Goal: Complete application form

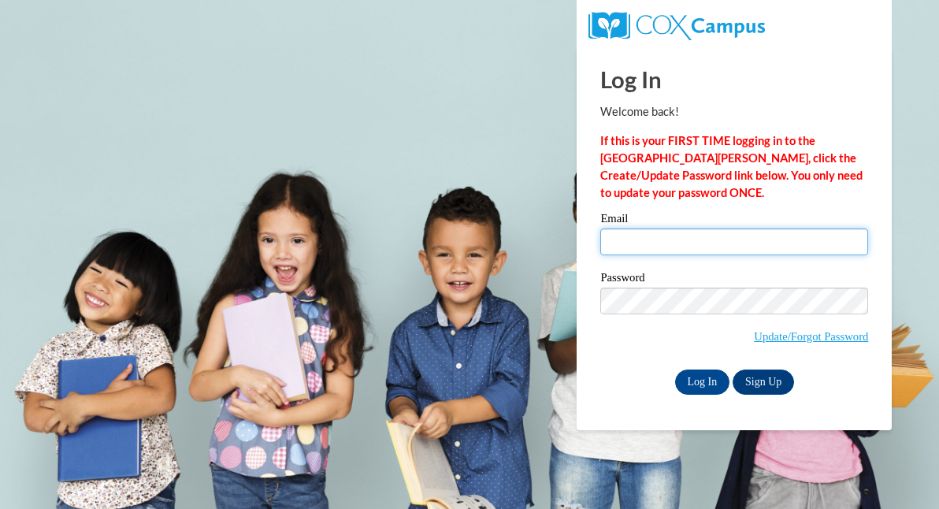
click at [673, 238] on input "Email" at bounding box center [734, 241] width 268 height 27
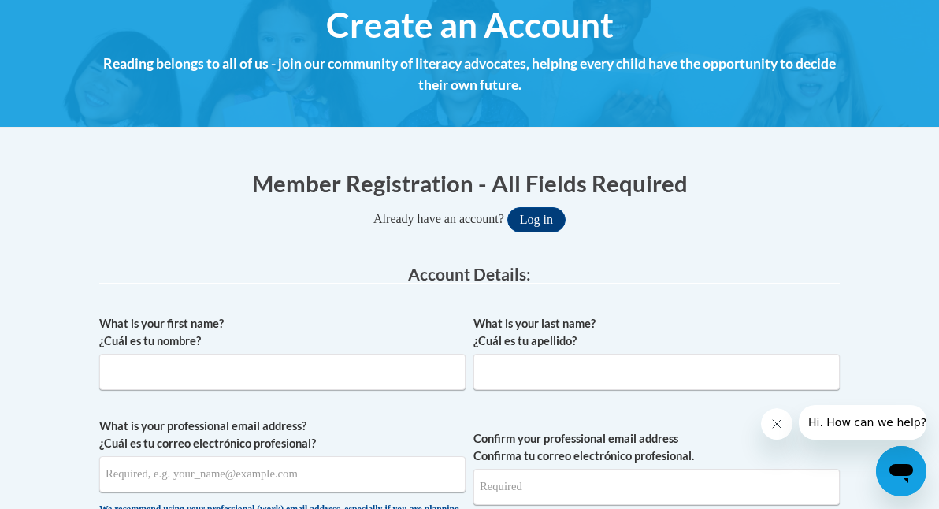
scroll to position [190, 0]
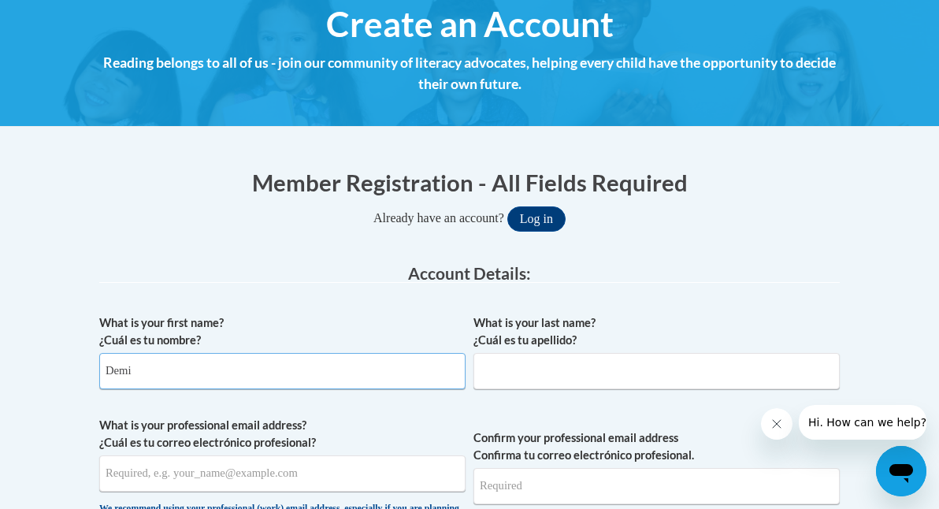
type input "Demi"
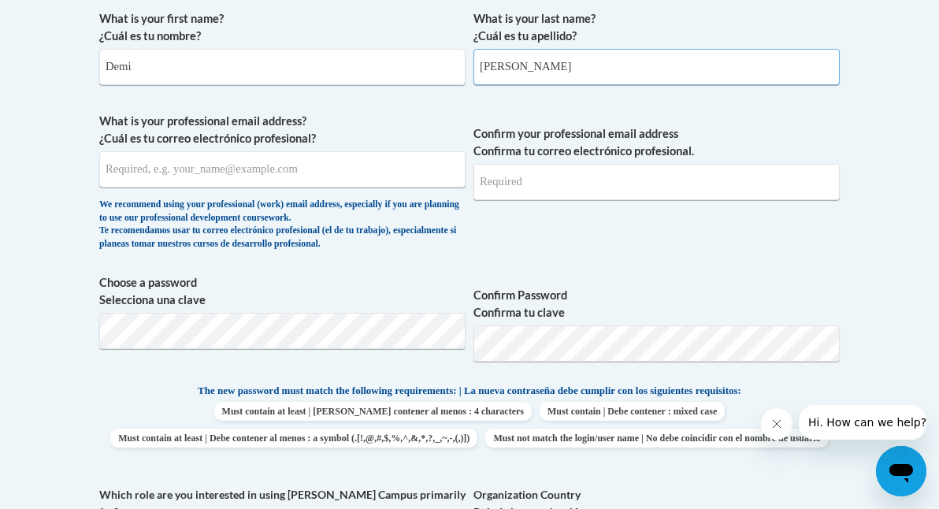
scroll to position [456, 0]
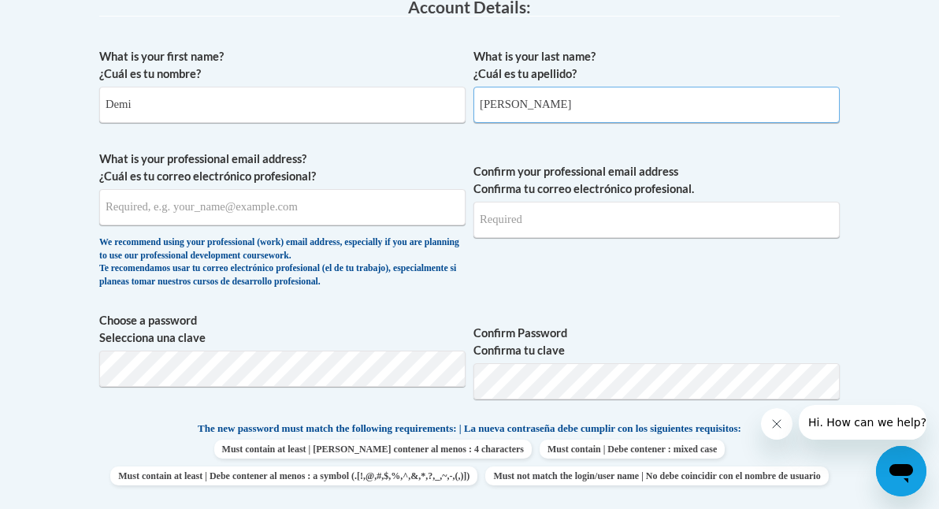
type input "Moore"
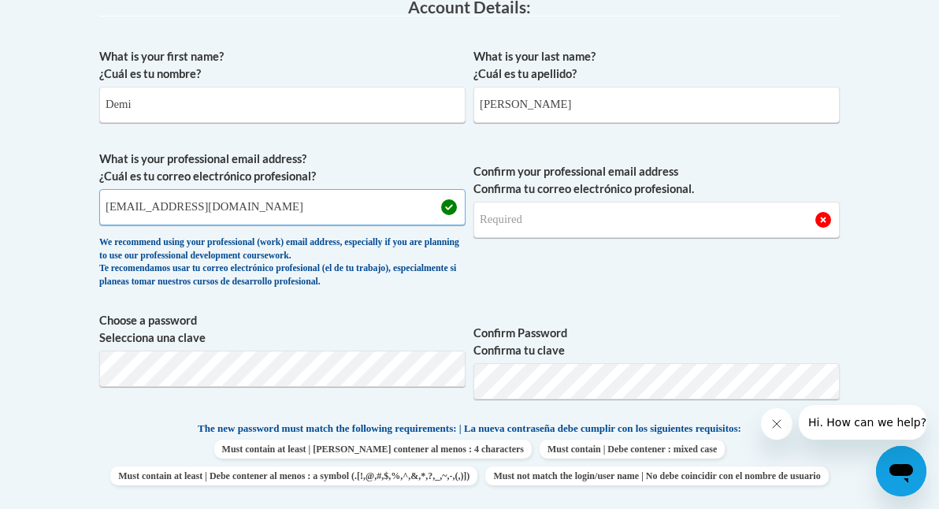
click at [260, 189] on input "mooredl6@appstate.edu" at bounding box center [282, 207] width 366 height 36
type input "mooredl6@appstate.edu"
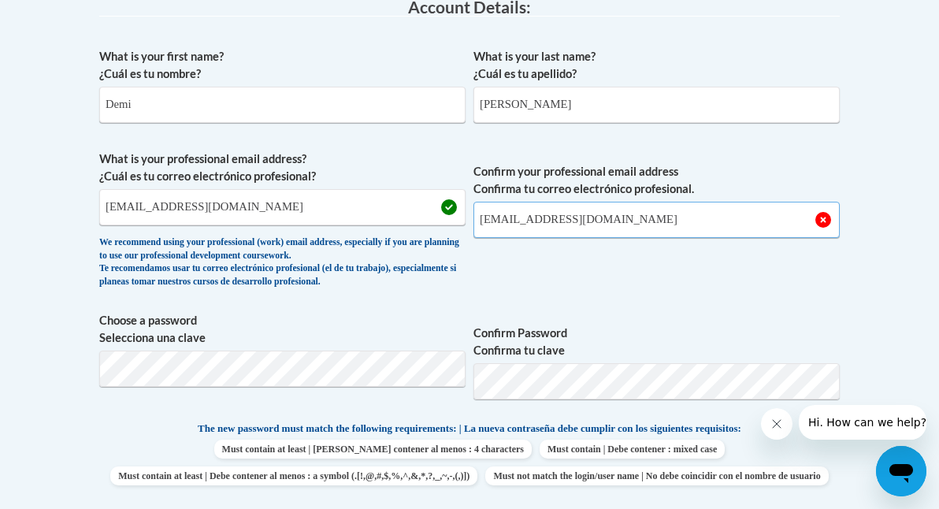
type input "mooredl6@appstate.edu"
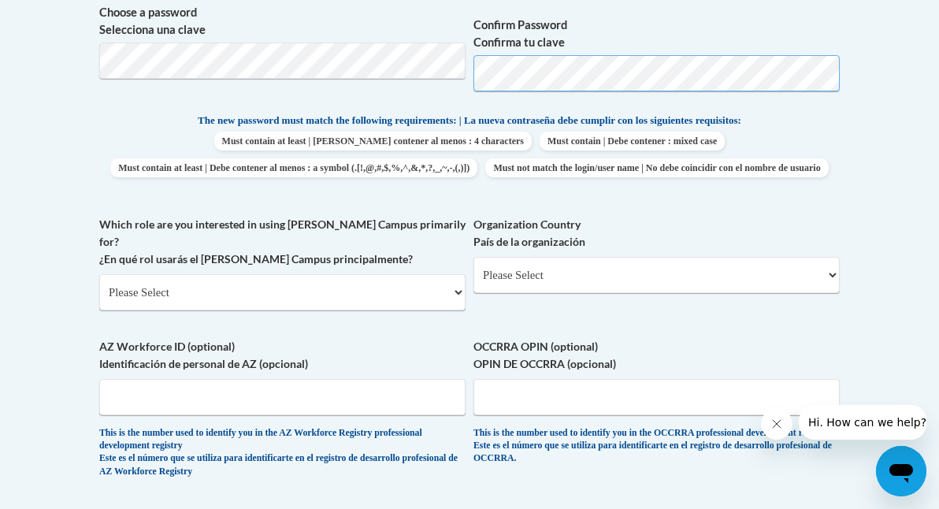
scroll to position [769, 0]
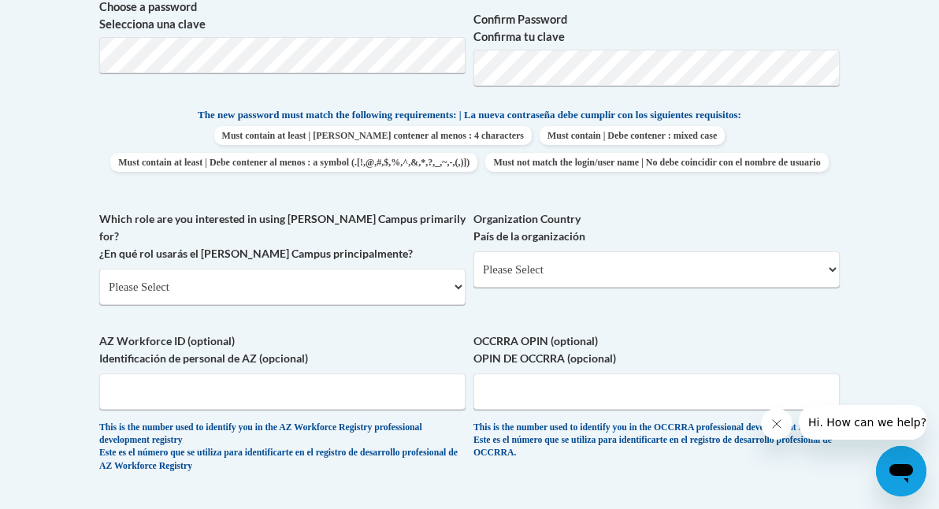
click at [722, 228] on div "What is your first name? ¿Cuál es tu nombre? Demi What is your last name? ¿Cuál…" at bounding box center [469, 108] width 740 height 762
select select "ad49bcad-a171-4b2e-b99c-48b446064914"
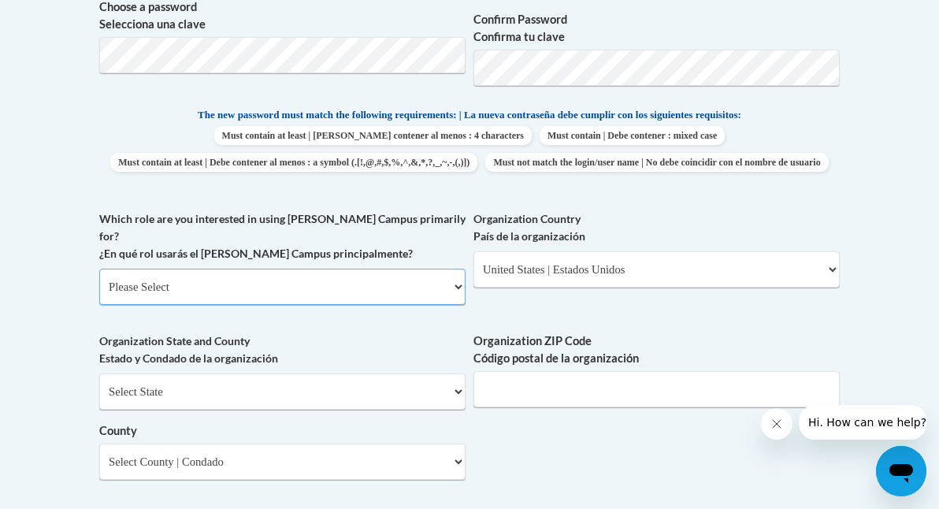
select select "5a18ea06-2b54-4451-96f2-d152daf9eac5"
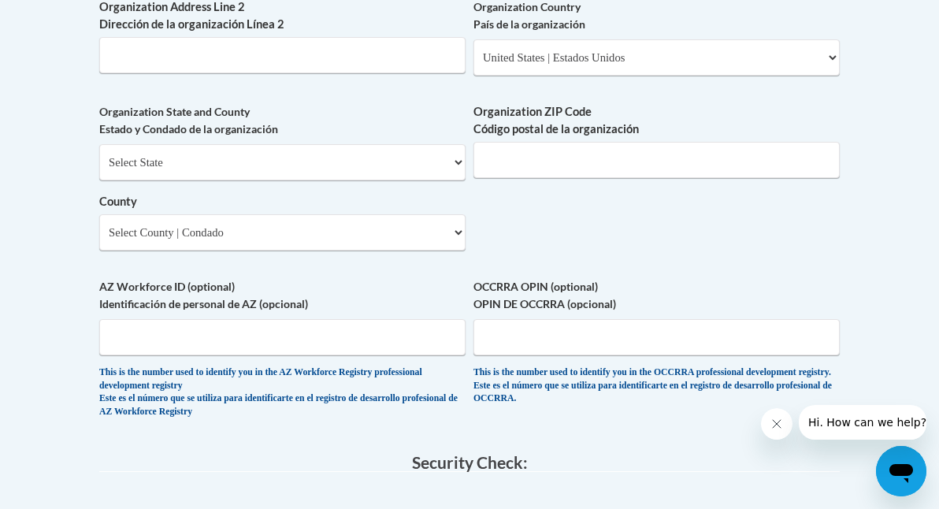
scroll to position [1274, 0]
type input "Appalachian State"
select select "North Carolina"
click at [269, 217] on select "County" at bounding box center [282, 231] width 366 height 36
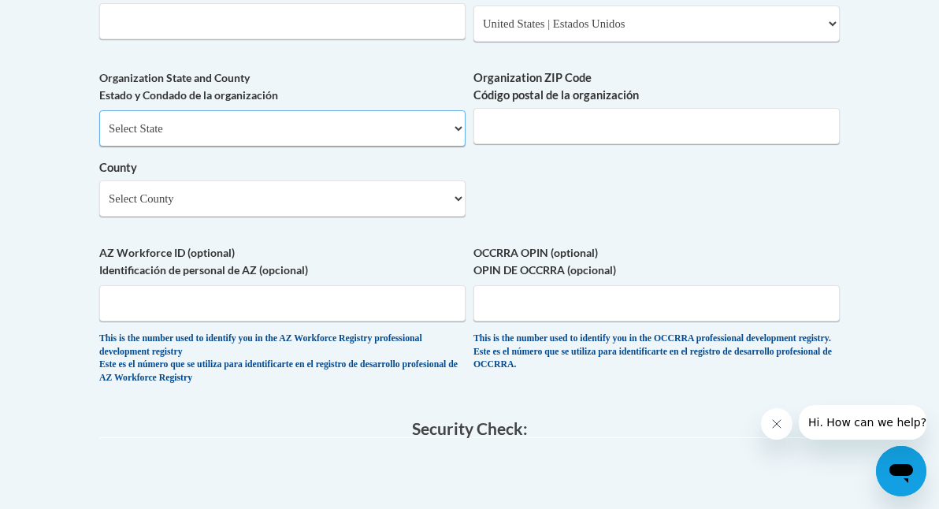
scroll to position [1392, 0]
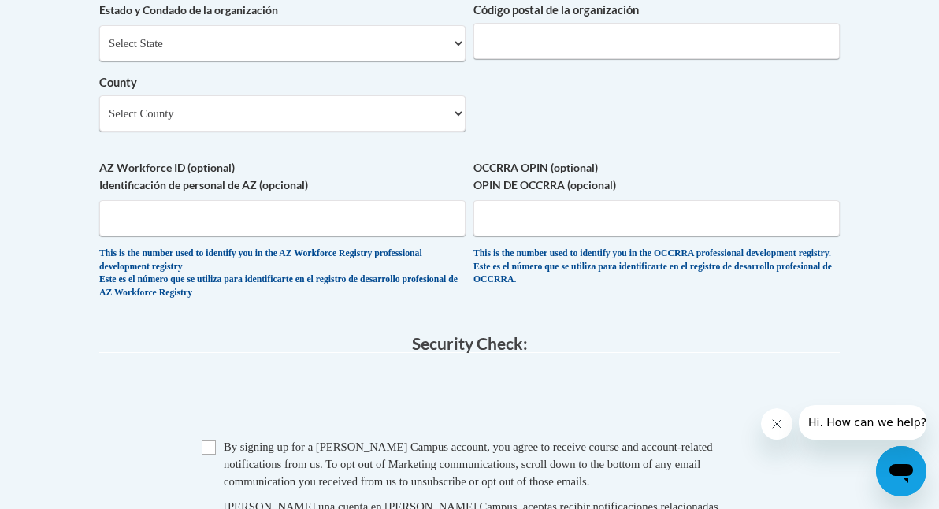
click at [203, 440] on input "Checkbox" at bounding box center [209, 447] width 14 height 14
checkbox input "true"
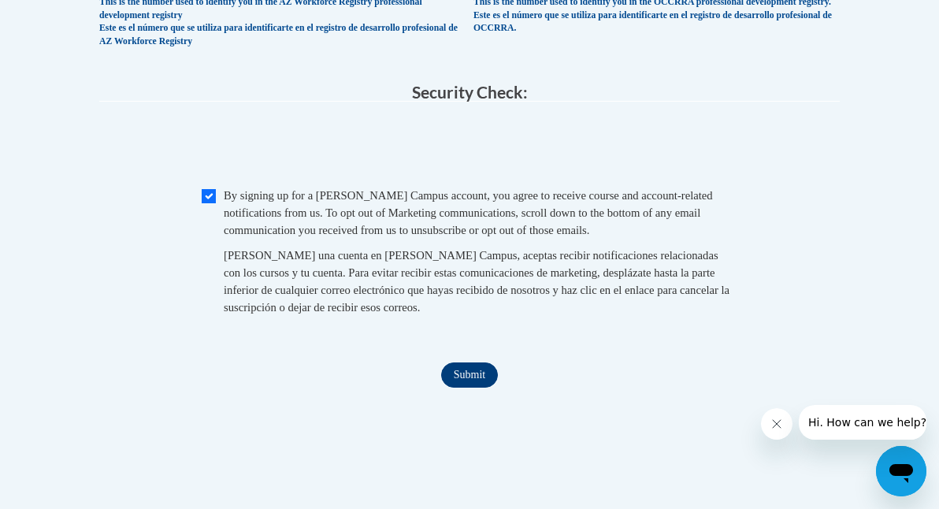
click at [474, 362] on input "Submit" at bounding box center [469, 374] width 57 height 25
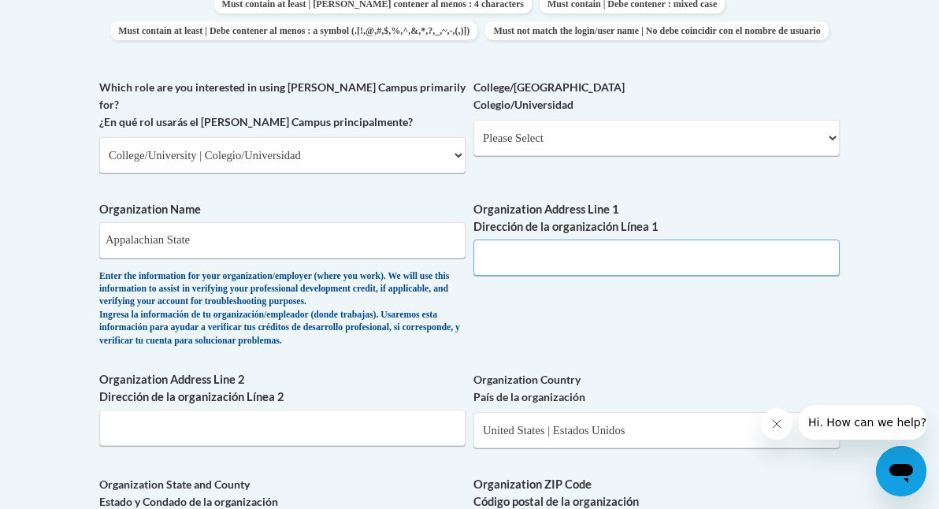
click at [676, 254] on input "Organization Address Line 1 Dirección de la organización Línea 1" at bounding box center [656, 257] width 366 height 36
type input "A"
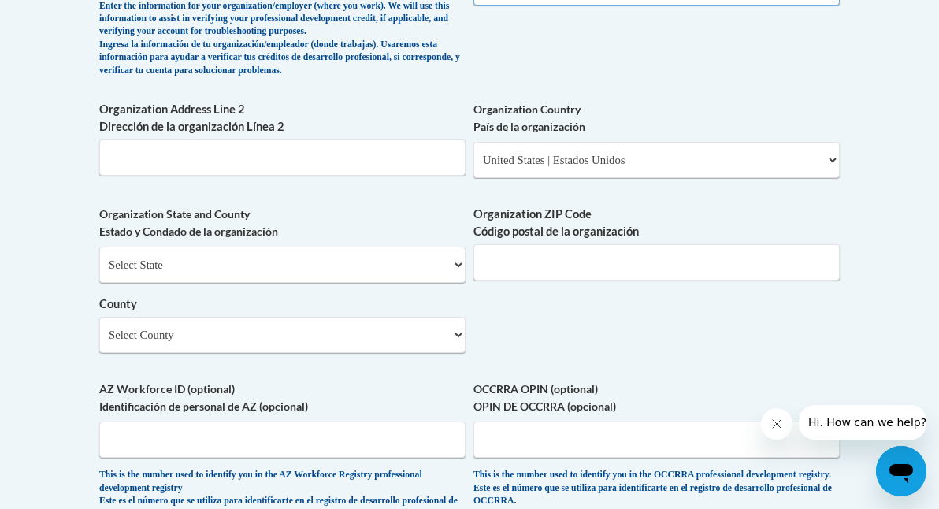
scroll to position [1383, 0]
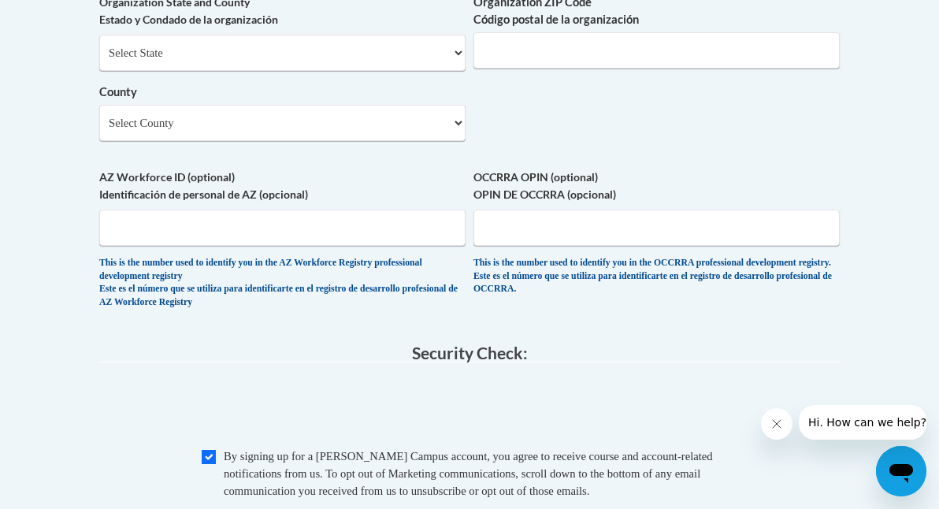
type input "John E. Thomas Hall, 287 Rivers St. Boone NC 28608"
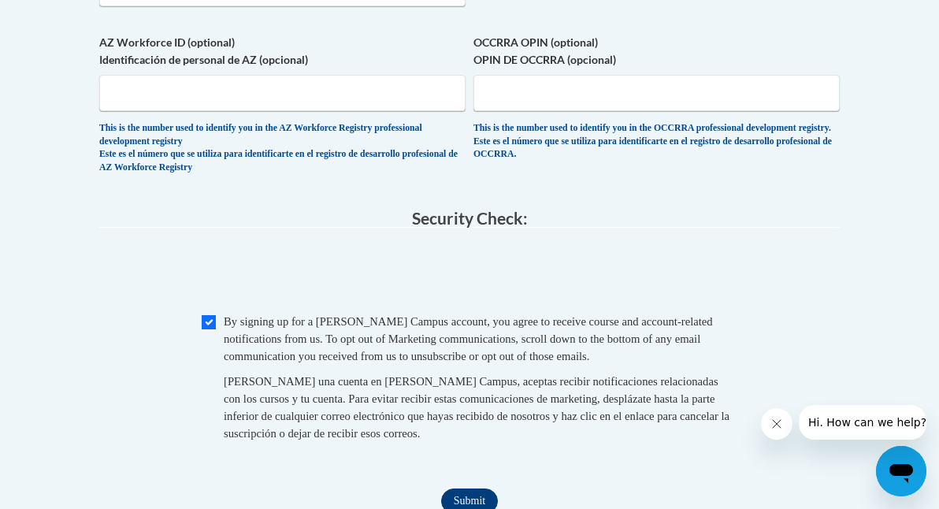
click at [465, 488] on input "Submit" at bounding box center [469, 500] width 57 height 25
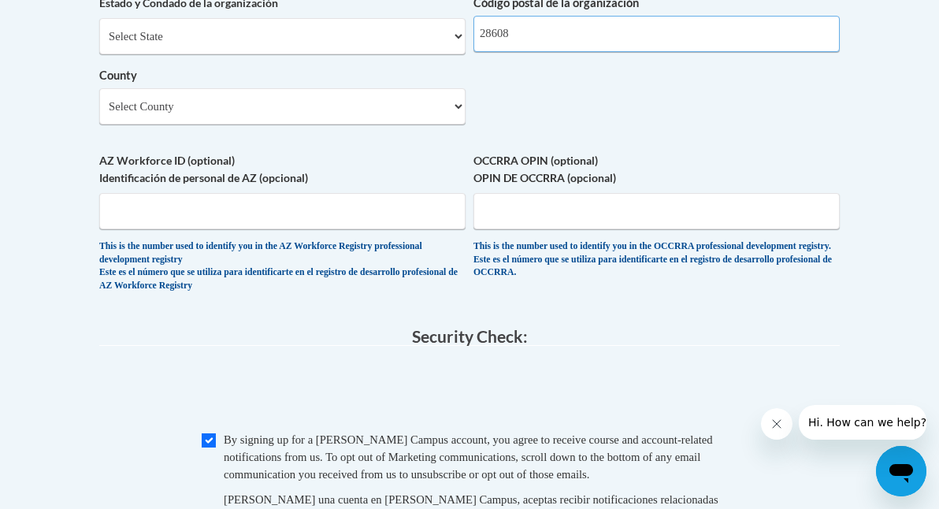
scroll to position [1525, 0]
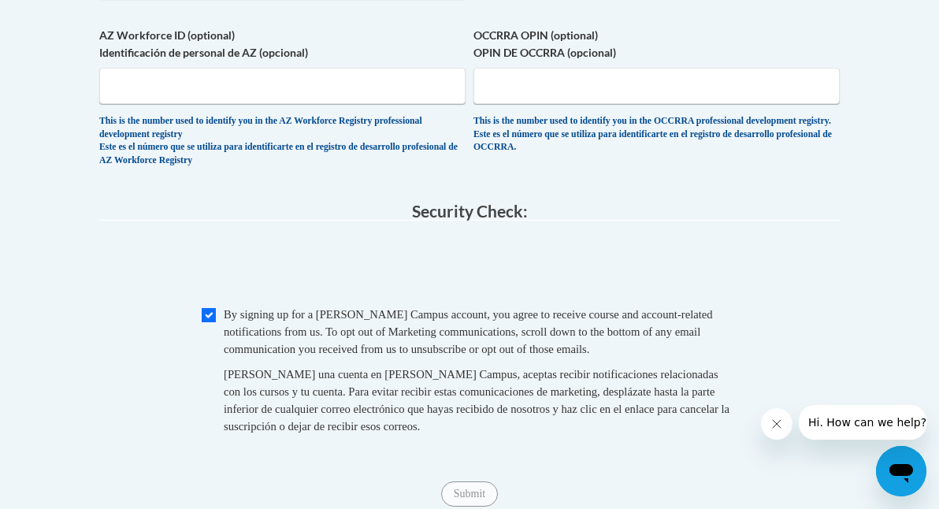
type input "28608"
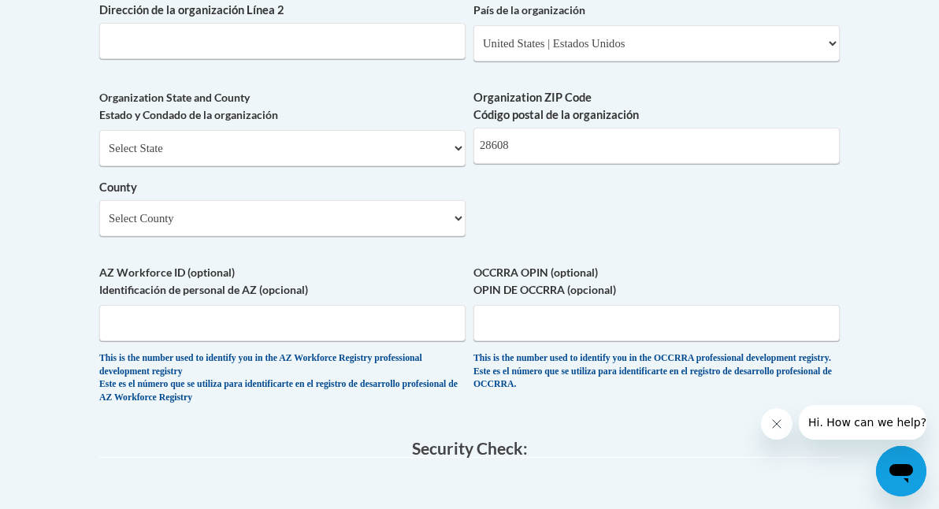
scroll to position [1065, 0]
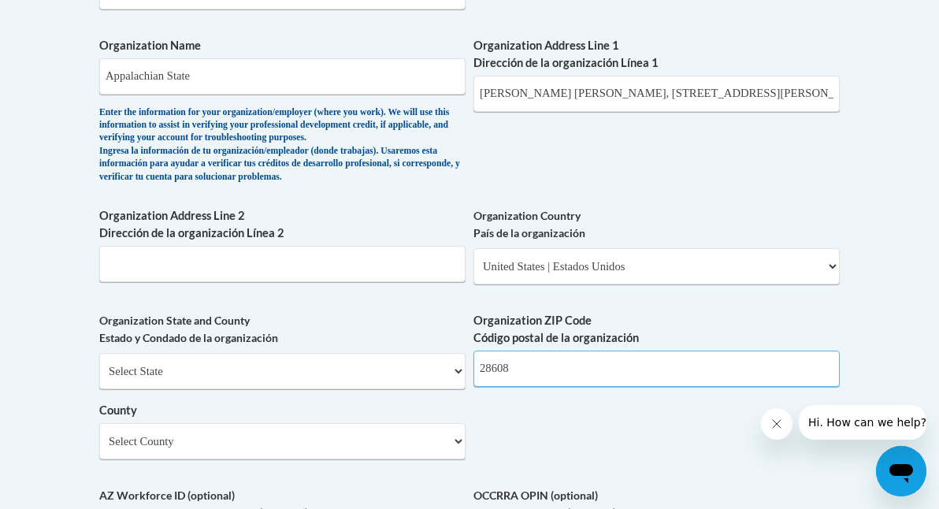
click at [572, 365] on input "28608" at bounding box center [656, 368] width 366 height 36
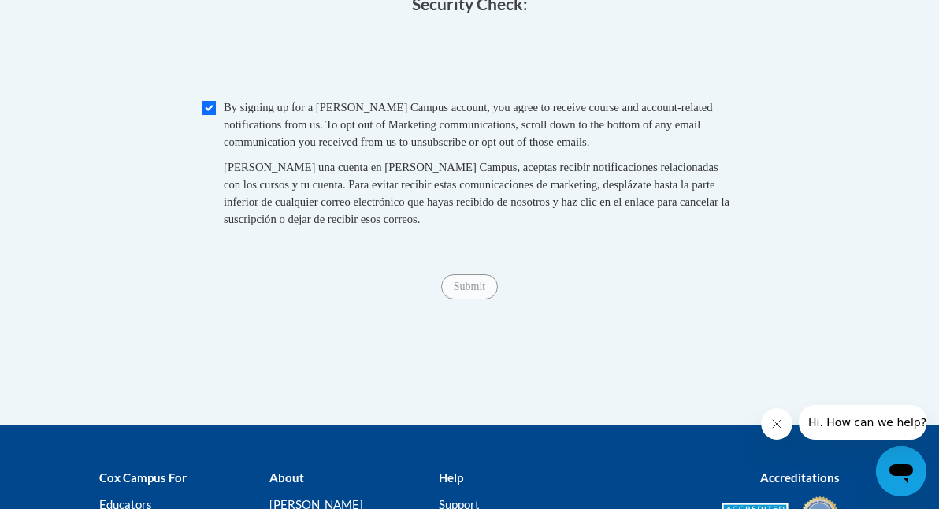
scroll to position [1725, 0]
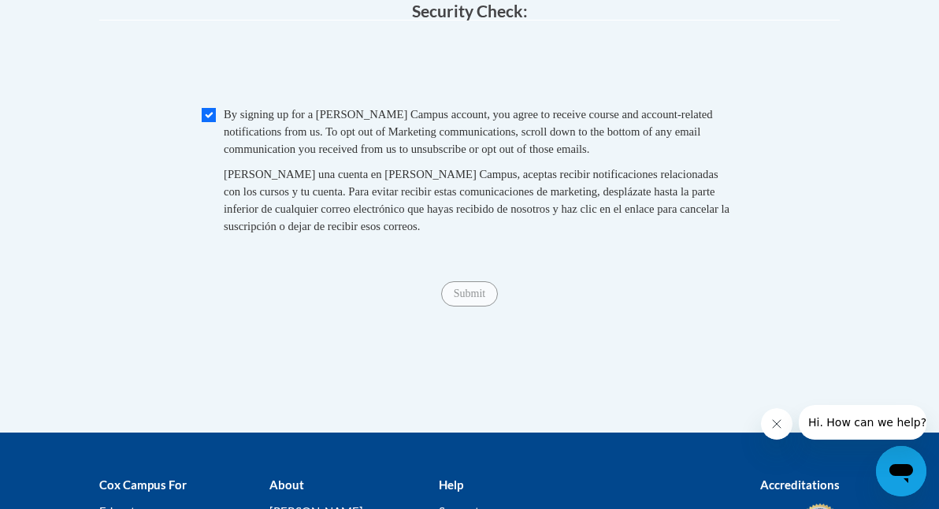
click at [210, 108] on input "Checkbox" at bounding box center [209, 115] width 14 height 14
checkbox input "false"
click at [460, 281] on input "Submit" at bounding box center [469, 293] width 57 height 25
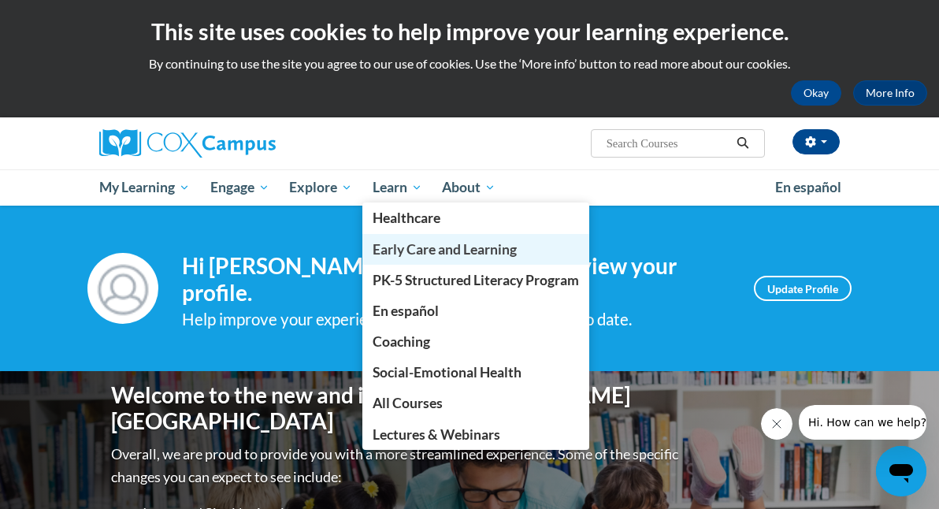
click at [392, 251] on span "Early Care and Learning" at bounding box center [444, 249] width 144 height 17
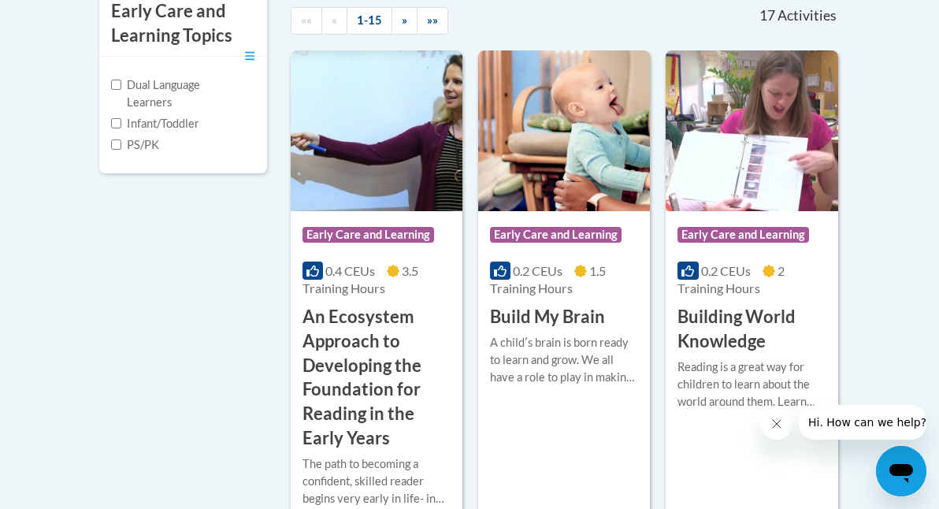
scroll to position [748, 0]
